Goal: Communication & Community: Answer question/provide support

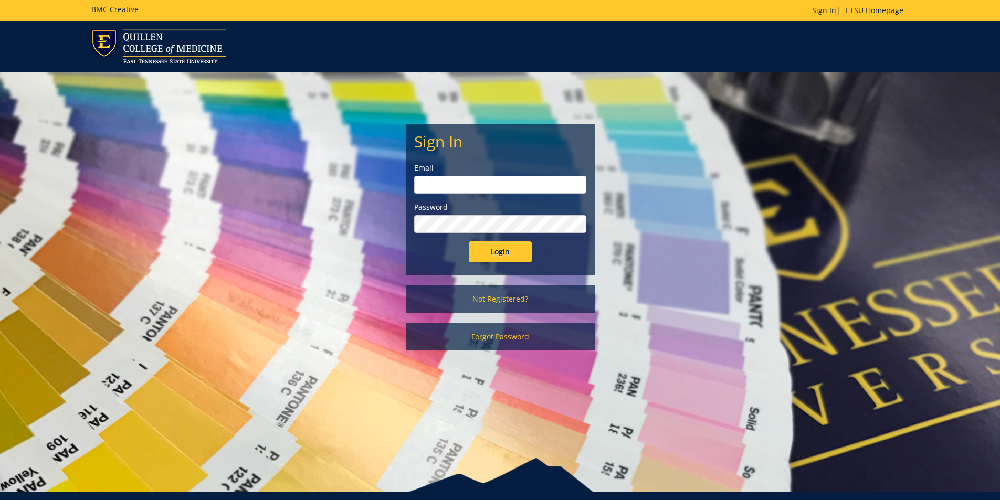
type input "youngtl@etsu.edu"
click at [499, 259] on input "Login" at bounding box center [500, 251] width 63 height 21
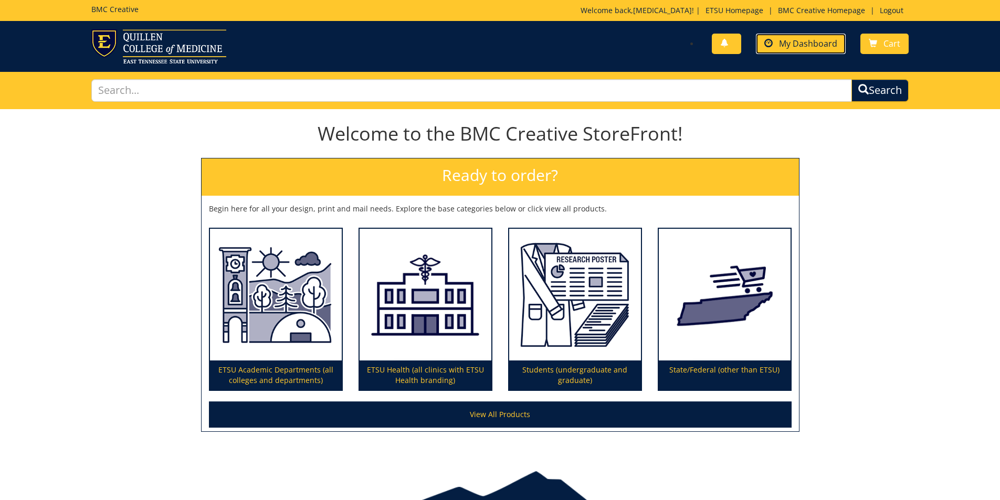
click at [777, 44] on link "My Dashboard" at bounding box center [801, 44] width 90 height 20
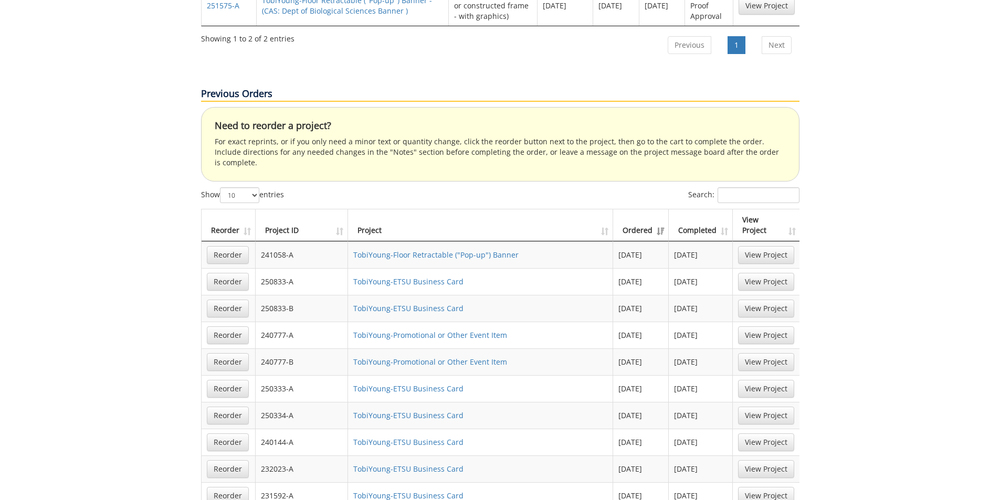
scroll to position [630, 0]
click at [432, 330] on link "TobiYoung-Promotional or Other Event Item" at bounding box center [430, 335] width 154 height 10
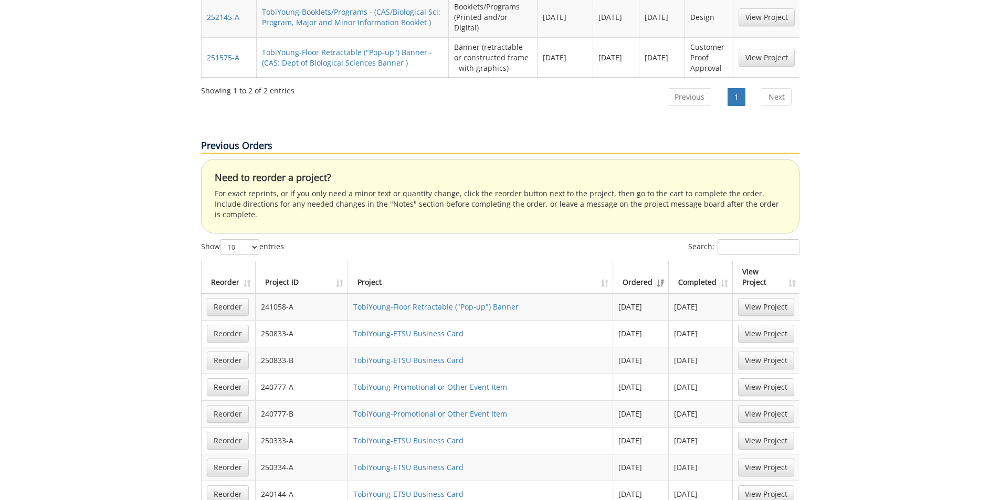
scroll to position [787, 0]
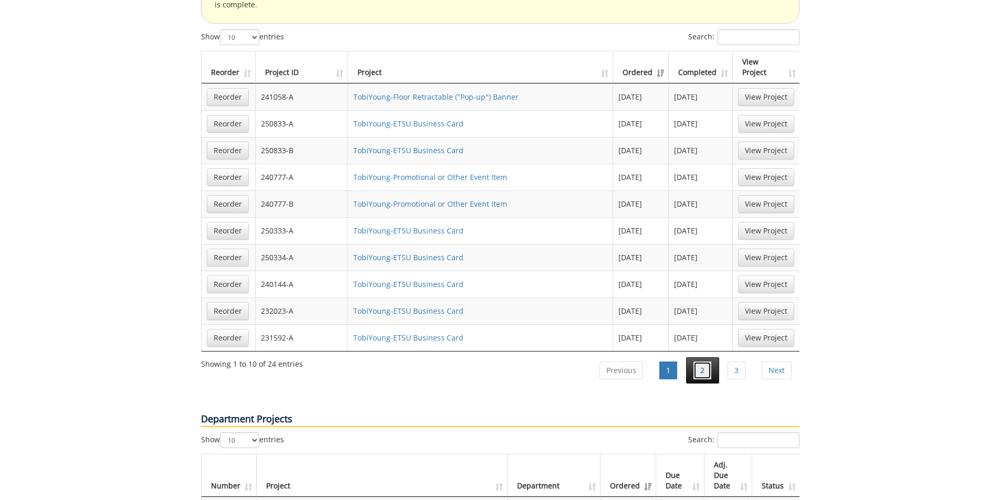
click at [705, 362] on link "2" at bounding box center [702, 371] width 18 height 18
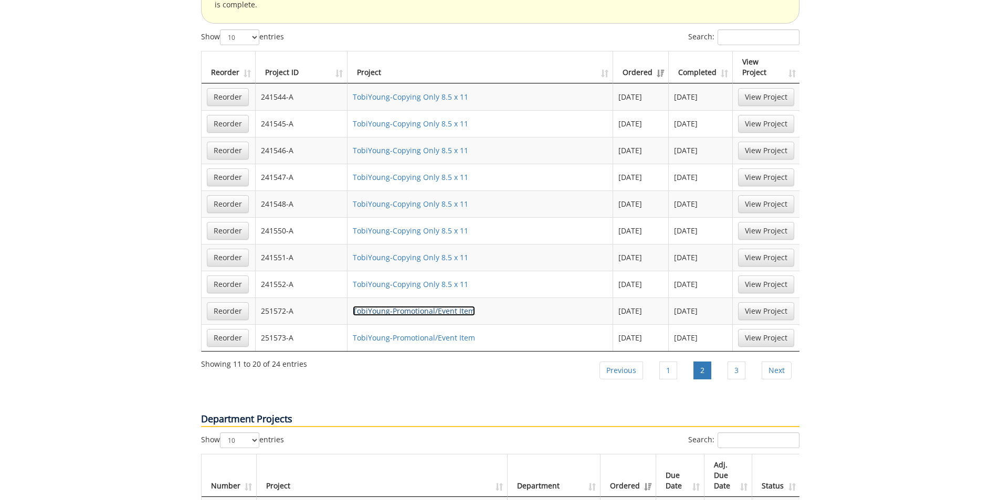
click at [382, 306] on link "TobiYoung-Promotional/Event Item" at bounding box center [414, 311] width 122 height 10
click at [415, 333] on link "TobiYoung-Promotional/Event Item" at bounding box center [414, 338] width 122 height 10
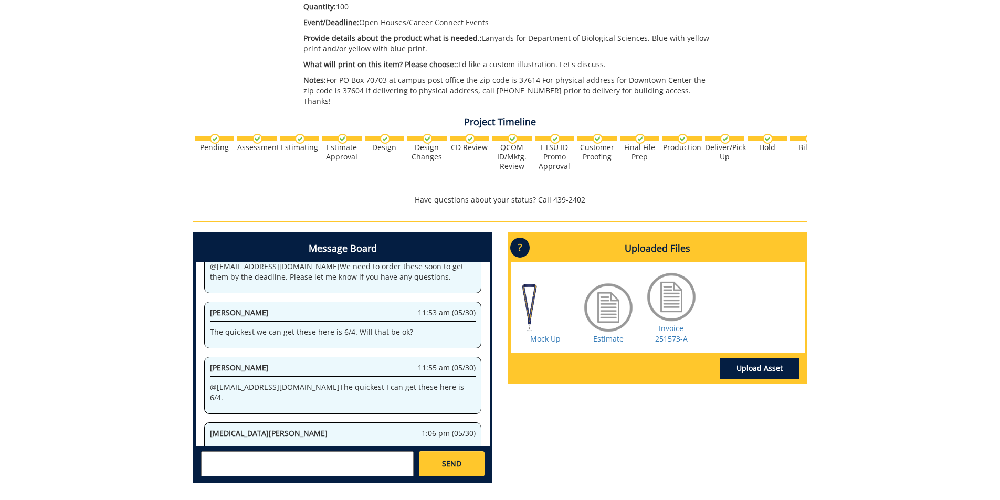
scroll to position [358, 0]
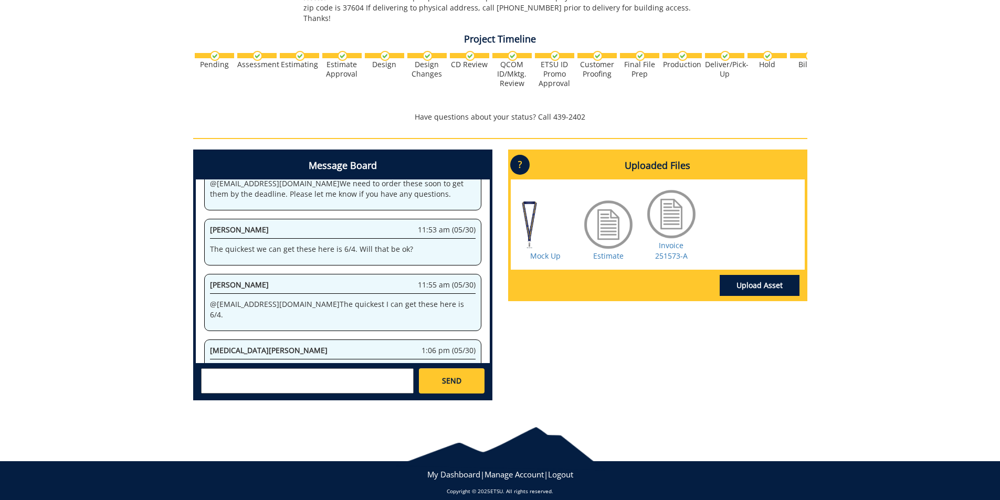
click at [236, 368] on textarea at bounding box center [307, 380] width 213 height 25
click at [241, 385] on strong "Paula Sluder" at bounding box center [244, 390] width 59 height 10
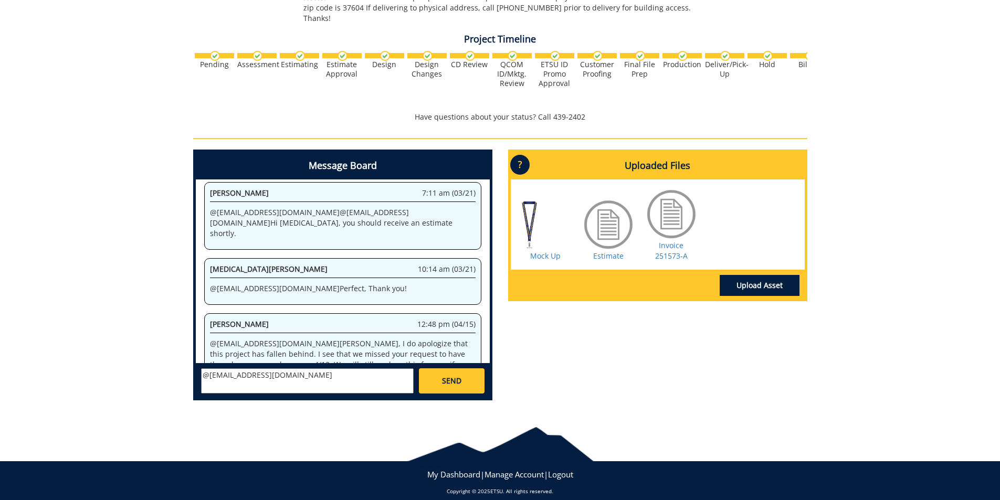
scroll to position [218, 0]
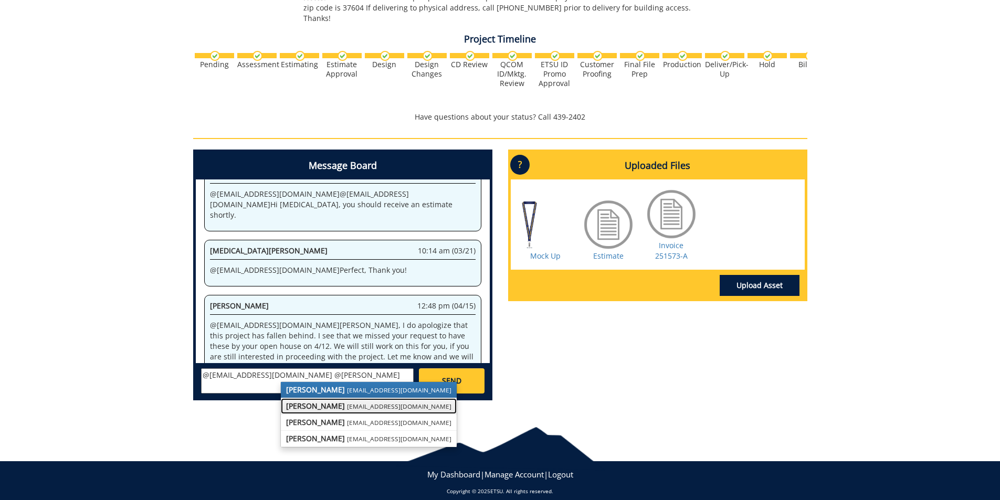
click at [309, 401] on strong "[PERSON_NAME]" at bounding box center [315, 406] width 59 height 10
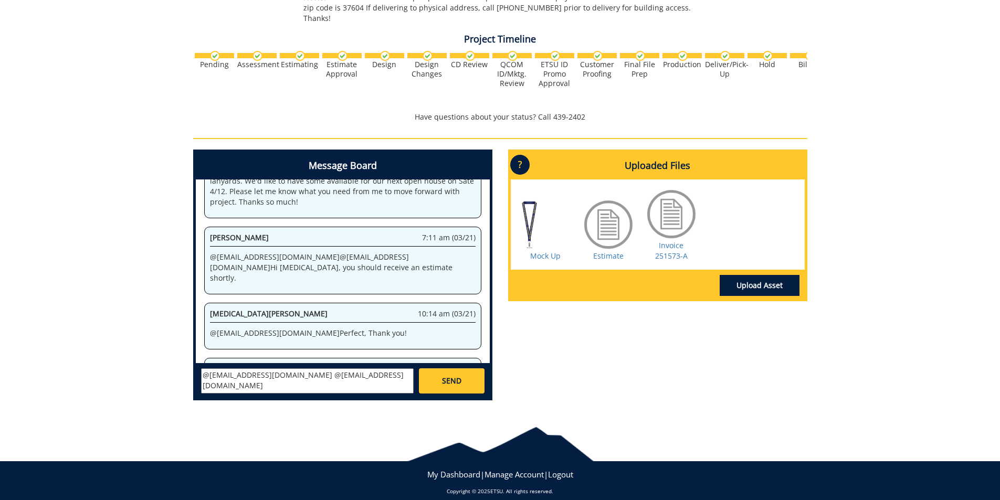
scroll to position [113, 0]
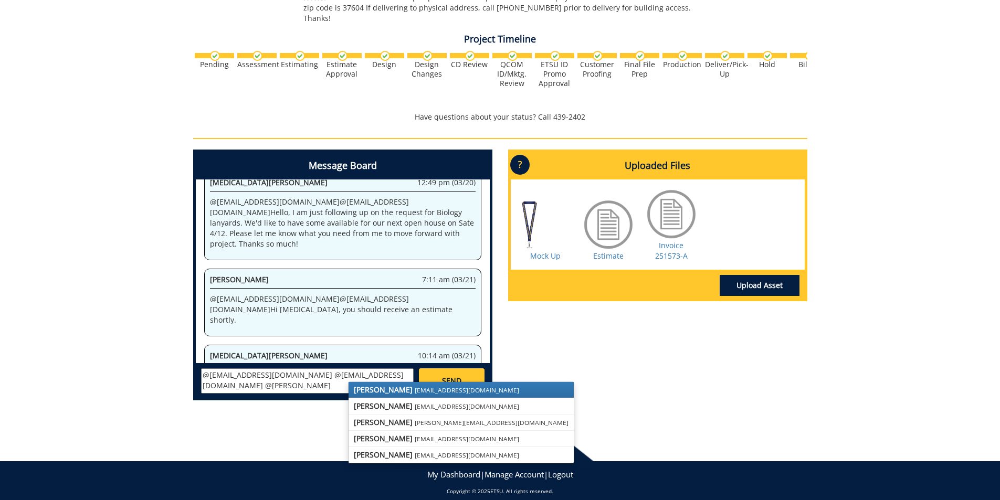
click at [366, 385] on strong "[PERSON_NAME]" at bounding box center [383, 390] width 59 height 10
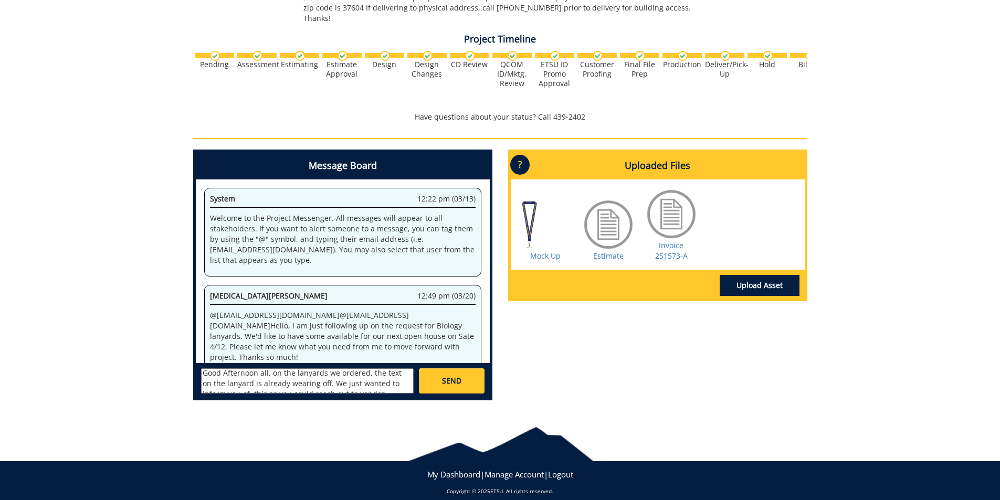
scroll to position [29, 0]
click at [315, 368] on textarea "@sluderp@etsu.edu @lucasrf@etsu.edu @fair@mail.etsu.edu Good Afternoon all, on …" at bounding box center [307, 380] width 213 height 25
type textarea "@sluderp@etsu.edu @lucasrf@etsu.edu @fair@mail.etsu.edu Good Afternoon all, on …"
click at [452, 376] on span "SEND" at bounding box center [451, 381] width 19 height 10
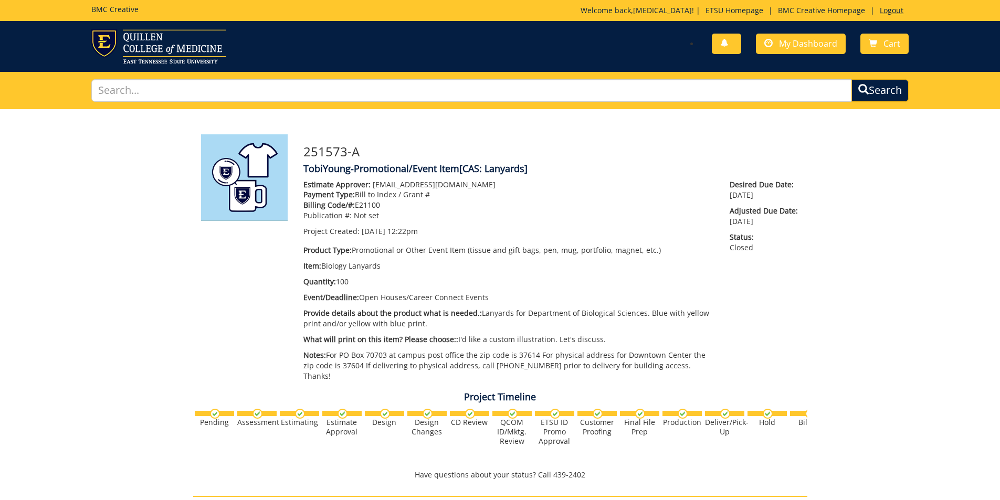
scroll to position [2210, 0]
click at [898, 8] on link "Logout" at bounding box center [891, 10] width 34 height 10
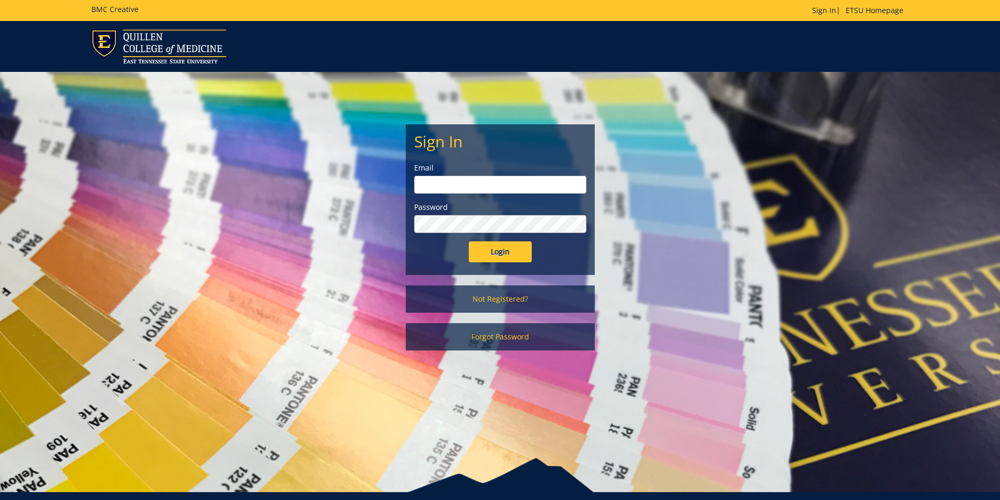
type input "youngtl@etsu.edu"
click at [495, 251] on input "Login" at bounding box center [500, 251] width 63 height 21
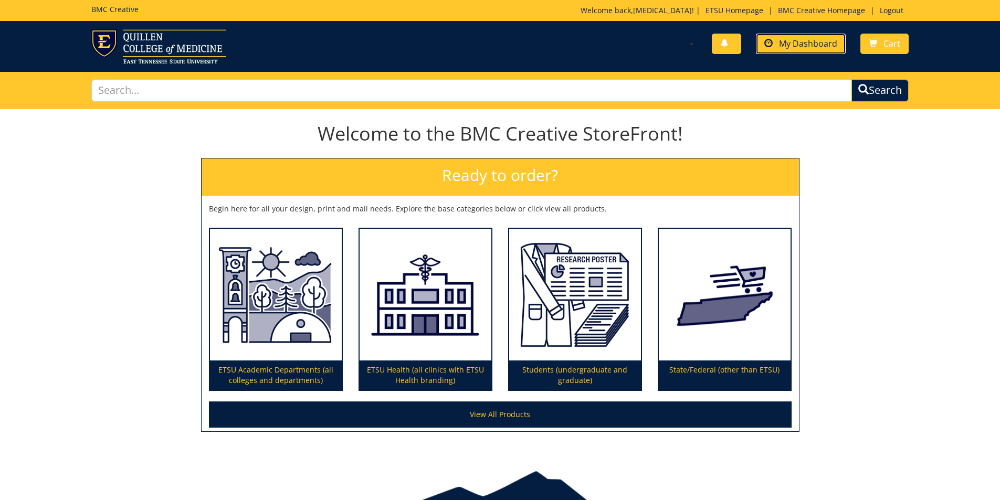
click at [790, 44] on span "My Dashboard" at bounding box center [808, 44] width 58 height 12
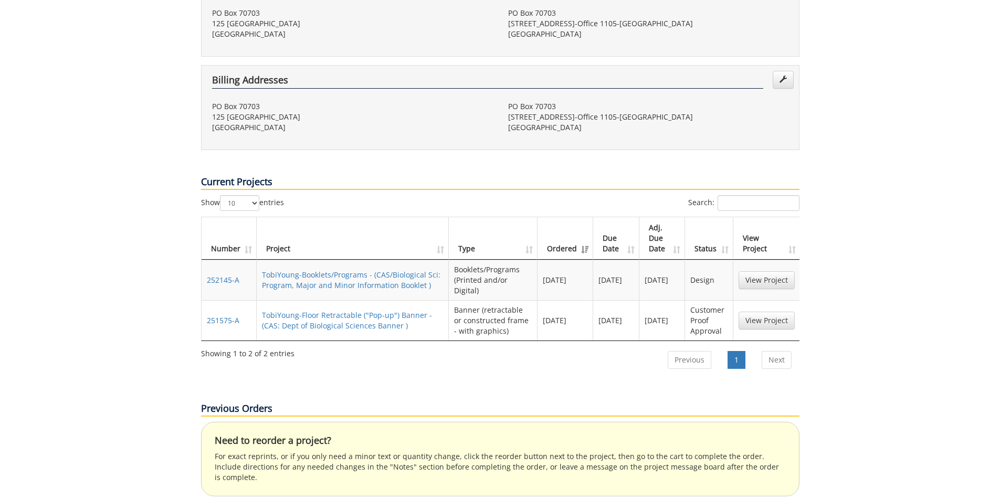
scroll to position [315, 0]
click at [308, 269] on link "TobiYoung-Booklets/Programs - (CAS/Biological Sci: Program, Major and Minor Inf…" at bounding box center [351, 279] width 178 height 20
click at [326, 310] on link "TobiYoung-Floor Retractable ("Pop-up") Banner - (CAS: Dept of Biological Scienc…" at bounding box center [347, 320] width 170 height 20
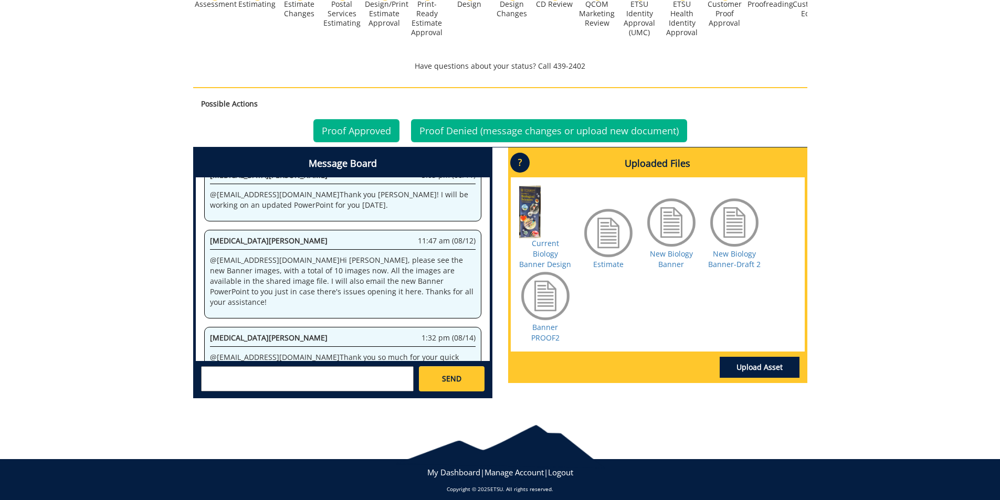
scroll to position [395, 0]
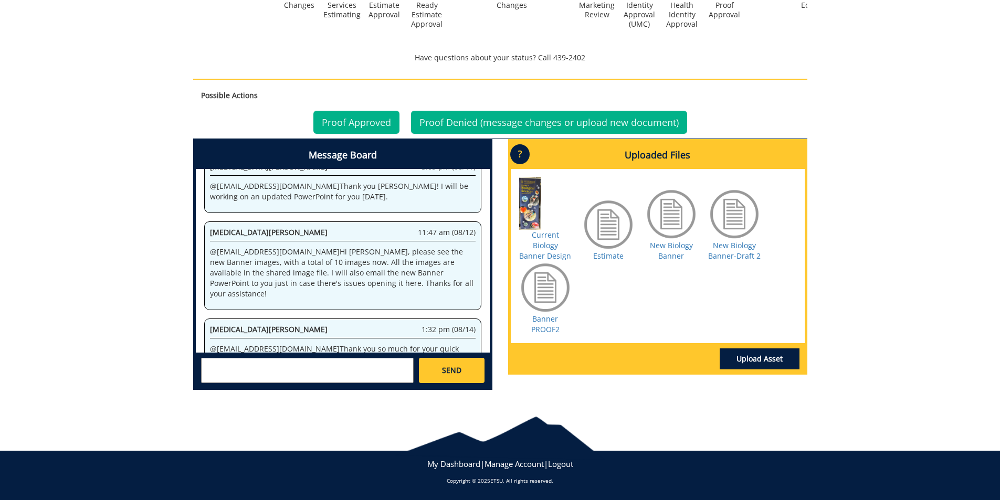
click at [241, 364] on textarea at bounding box center [307, 370] width 213 height 25
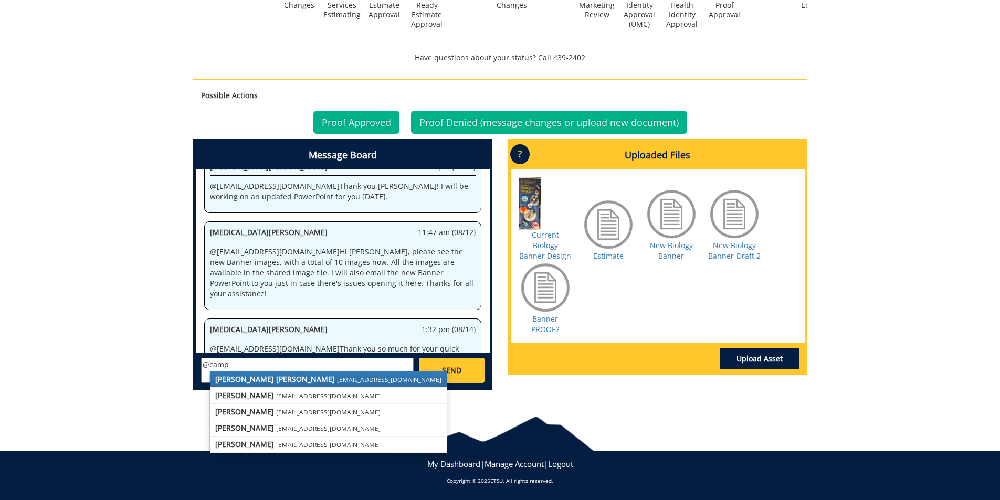
click at [245, 379] on strong "[PERSON_NAME] [PERSON_NAME]" at bounding box center [275, 379] width 120 height 10
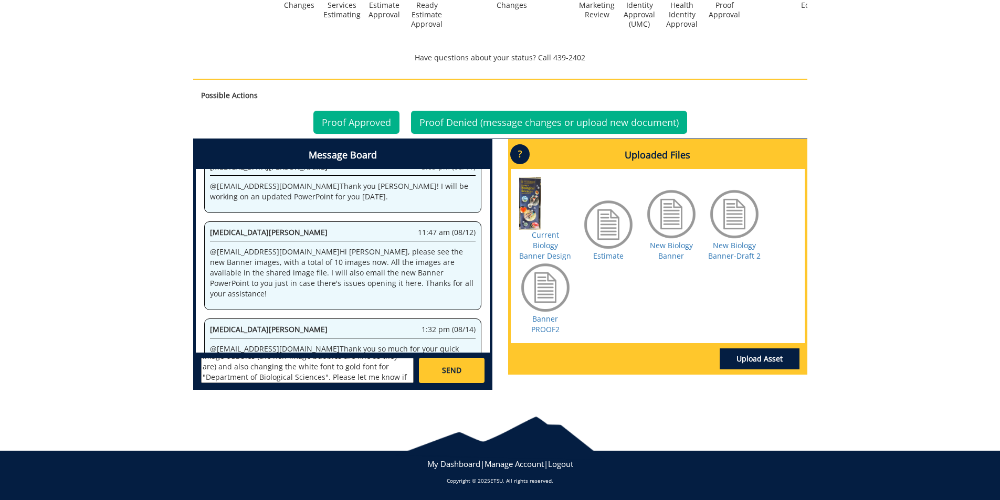
scroll to position [50, 0]
type textarea "@[EMAIL_ADDRESS][DOMAIN_NAME] Hi [PERSON_NAME], I just wanted to follow up on m…"
click at [441, 376] on link "SEND" at bounding box center [451, 370] width 65 height 25
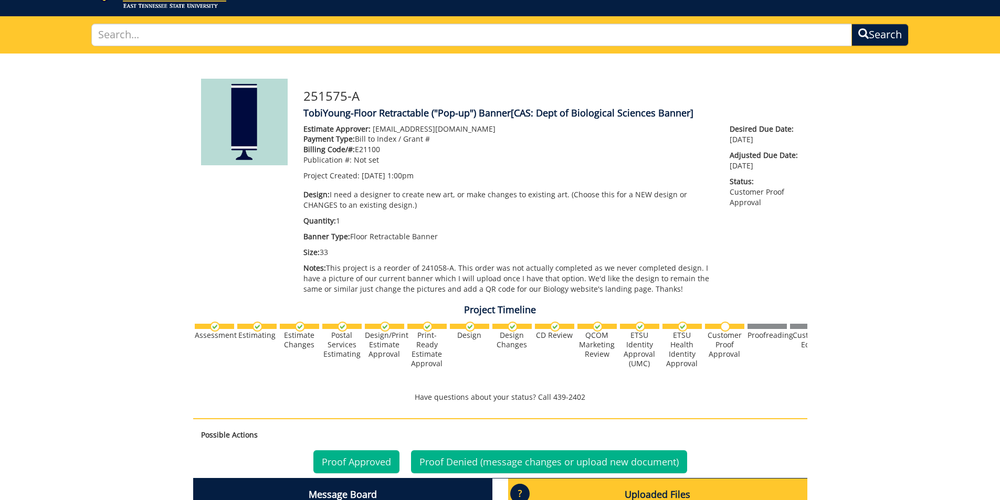
scroll to position [0, 0]
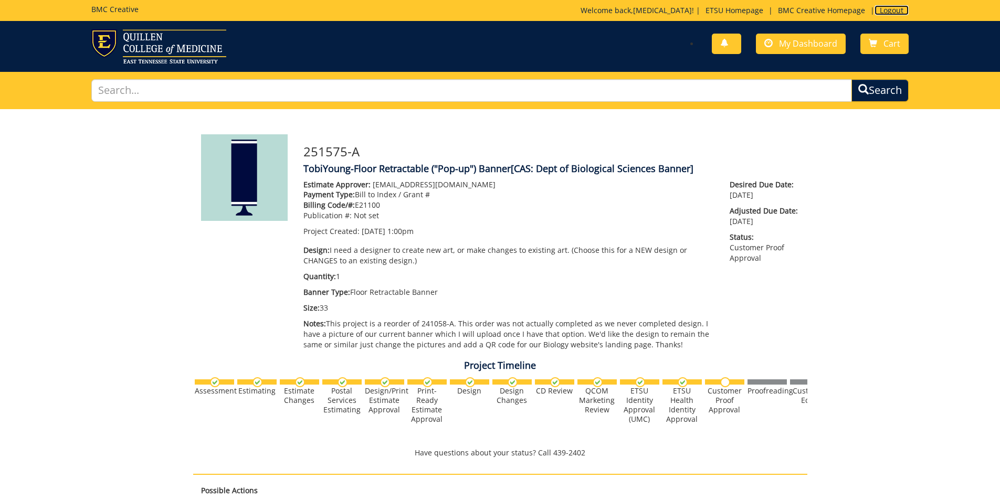
click at [897, 13] on link "Logout" at bounding box center [891, 10] width 34 height 10
